Goal: Communication & Community: Answer question/provide support

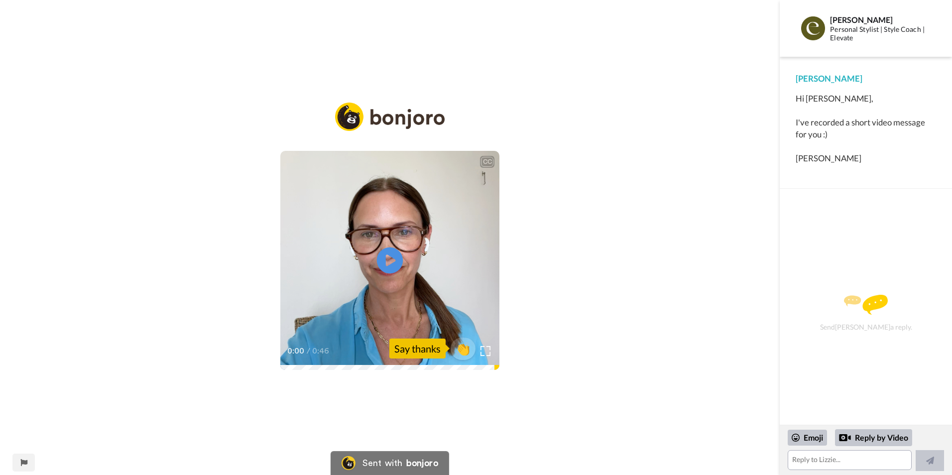
click at [386, 255] on icon "Play/Pause" at bounding box center [390, 260] width 26 height 47
click at [822, 457] on textarea at bounding box center [849, 460] width 124 height 20
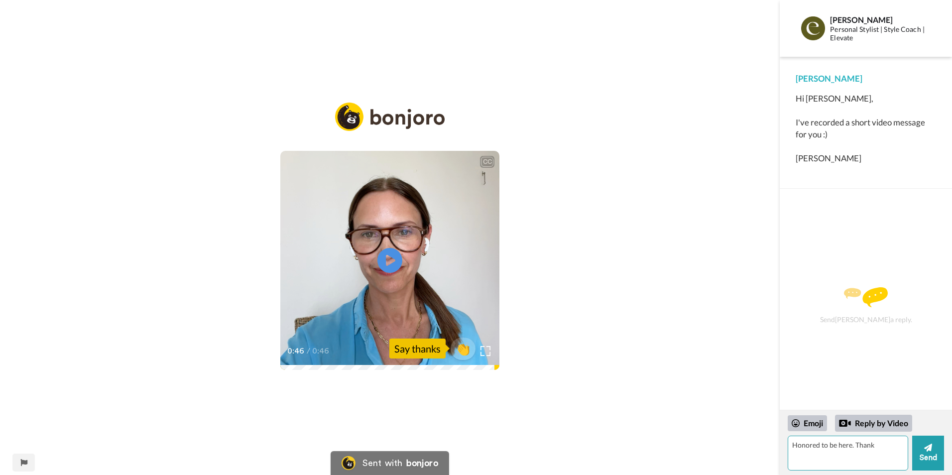
drag, startPoint x: 856, startPoint y: 444, endPoint x: 886, endPoint y: 444, distance: 30.4
click at [886, 444] on textarea "Honored to be here. Thank" at bounding box center [847, 452] width 120 height 35
type textarea "H"
drag, startPoint x: 886, startPoint y: 444, endPoint x: 844, endPoint y: 458, distance: 43.9
click at [844, 458] on textarea at bounding box center [847, 452] width 120 height 35
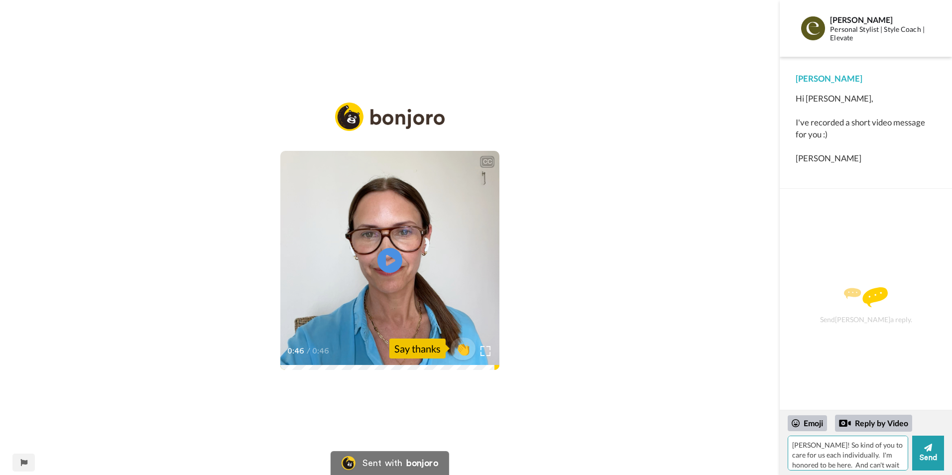
scroll to position [9, 0]
click at [847, 446] on textarea "[PERSON_NAME]! So kind of you to care for us each individually. I'm honored to …" at bounding box center [847, 452] width 120 height 35
click at [820, 455] on textarea "[PERSON_NAME]! So kind of you to care for us each individually. I'm honored to …" at bounding box center [847, 452] width 120 height 35
click at [835, 460] on textarea "[PERSON_NAME]! So kind of you to care for us each individually. I'm honored to …" at bounding box center [847, 452] width 120 height 35
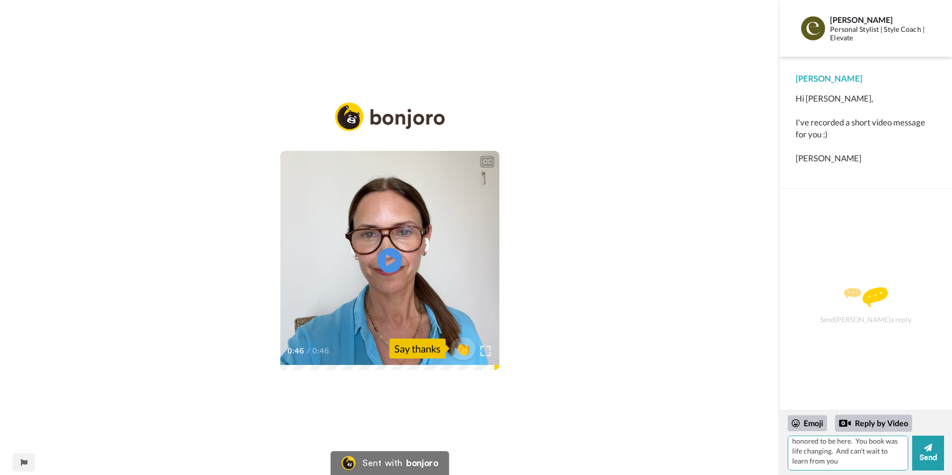
click at [839, 451] on textarea "[PERSON_NAME]! So kind of you to care for us each individually. I'm honored to …" at bounding box center [847, 452] width 120 height 35
click at [835, 464] on textarea "[PERSON_NAME]! So kind of you to care for us each individually. I'm honored to …" at bounding box center [847, 452] width 120 height 35
click at [831, 443] on textarea "[PERSON_NAME]! So kind of you to care for us each individually. I'm honored to …" at bounding box center [847, 452] width 120 height 35
click at [855, 460] on textarea "[PERSON_NAME]! So kind of you to care for us each individually. I'm honored to …" at bounding box center [847, 452] width 120 height 35
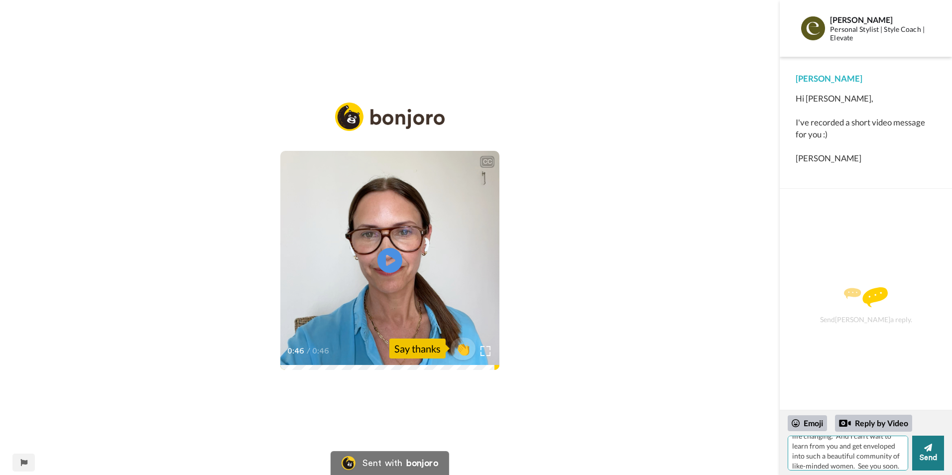
type textarea "[PERSON_NAME]! So kind of you to care for us each individually. I'm honored to …"
click at [929, 453] on button "Send" at bounding box center [928, 452] width 32 height 35
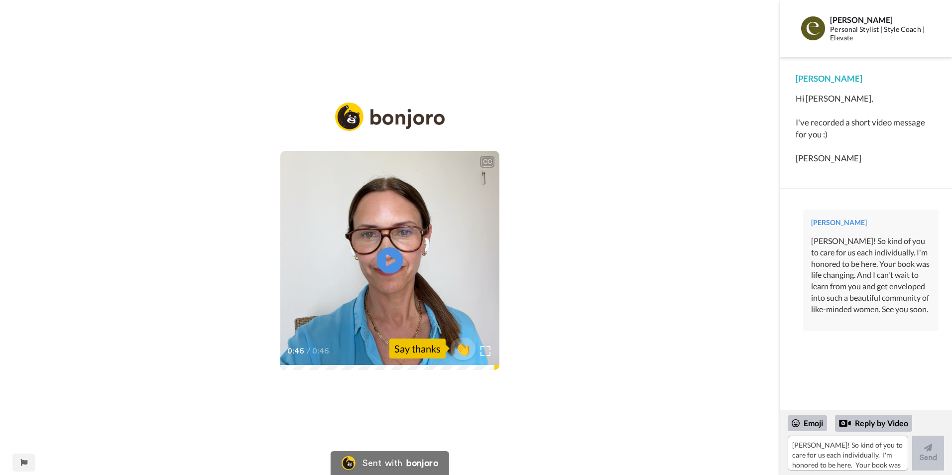
click at [386, 257] on icon "Play/Pause" at bounding box center [390, 260] width 26 height 47
